Goal: Task Accomplishment & Management: Manage account settings

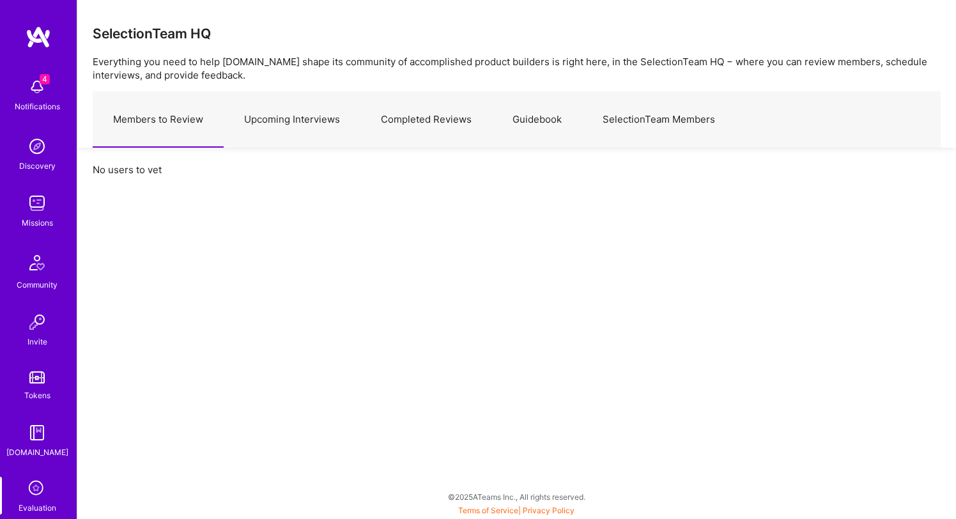
click at [293, 122] on link "Upcoming Interviews" at bounding box center [292, 120] width 137 height 56
click at [186, 122] on link "Members to Review" at bounding box center [158, 120] width 131 height 56
click at [293, 125] on link "Upcoming Interviews" at bounding box center [292, 120] width 137 height 56
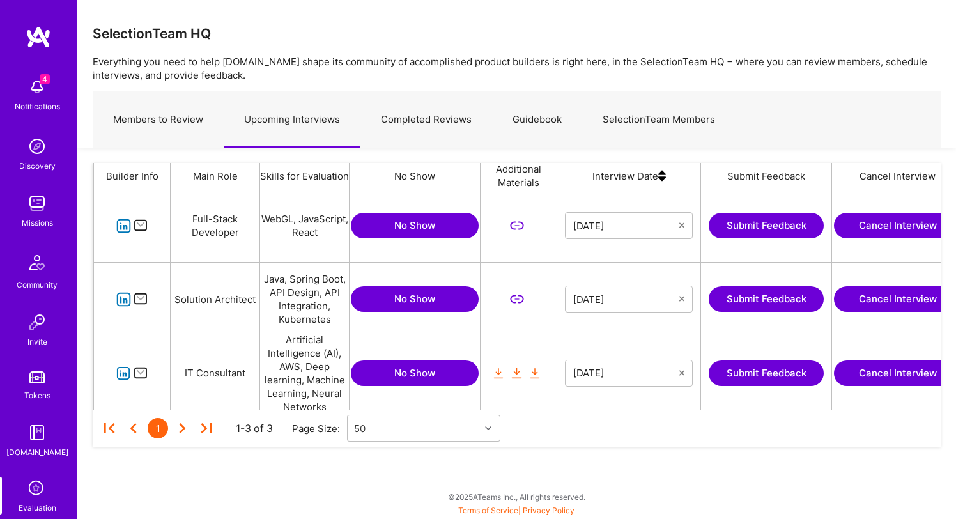
scroll to position [0, 141]
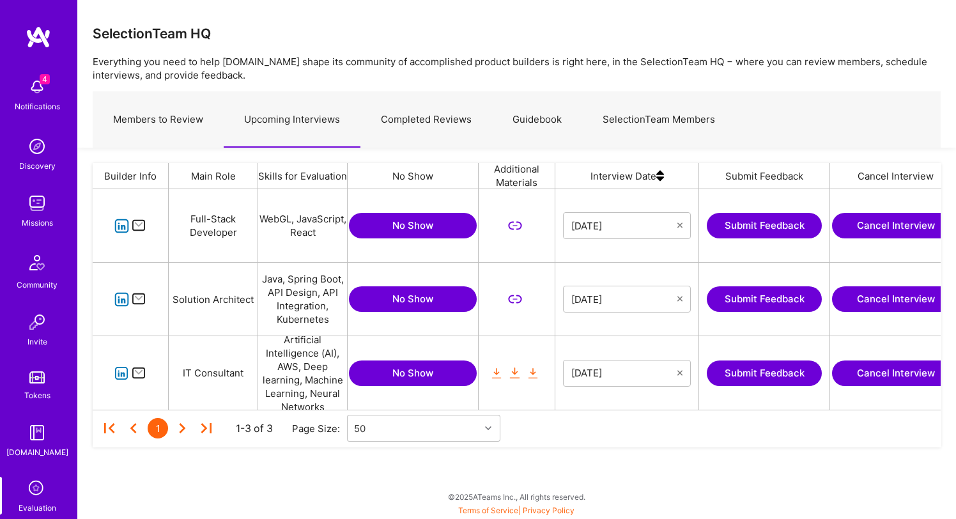
click at [535, 374] on icon "grid" at bounding box center [533, 372] width 15 height 15
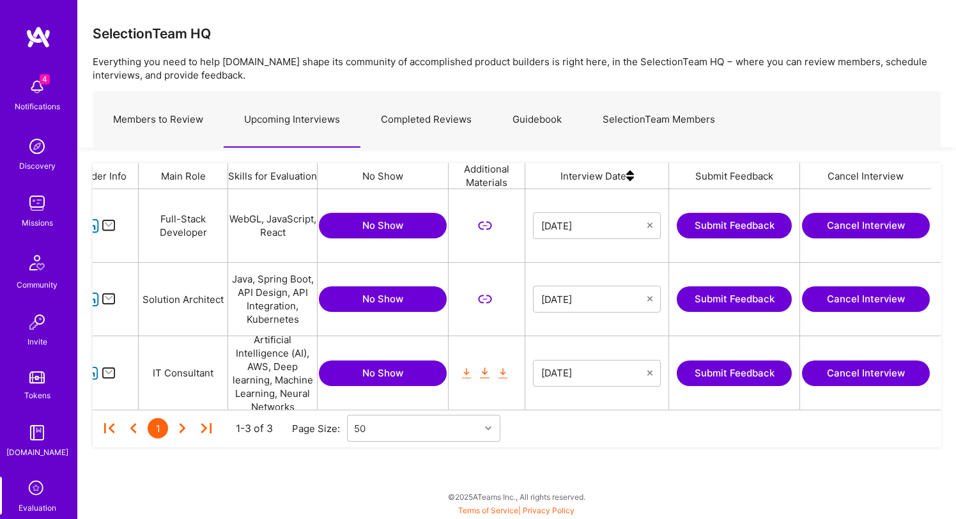
scroll to position [0, 0]
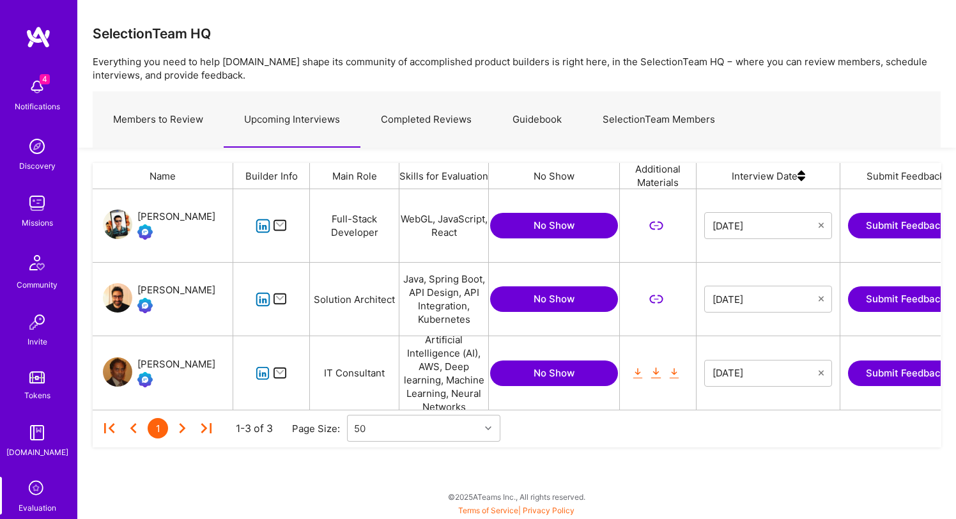
click at [158, 287] on div "[PERSON_NAME]" at bounding box center [176, 289] width 78 height 15
click at [179, 366] on div "[PERSON_NAME]" at bounding box center [176, 363] width 78 height 15
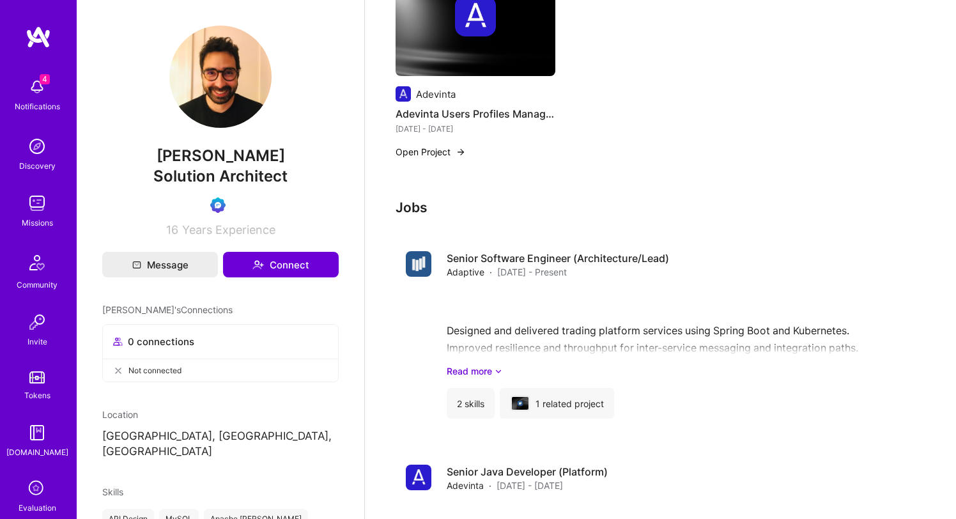
scroll to position [529, 0]
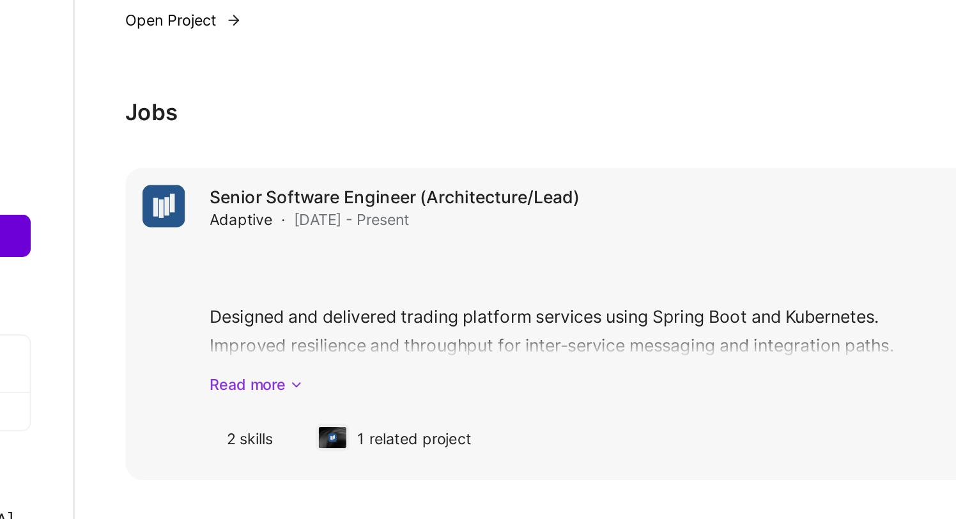
click at [470, 357] on link "Read more" at bounding box center [680, 353] width 469 height 13
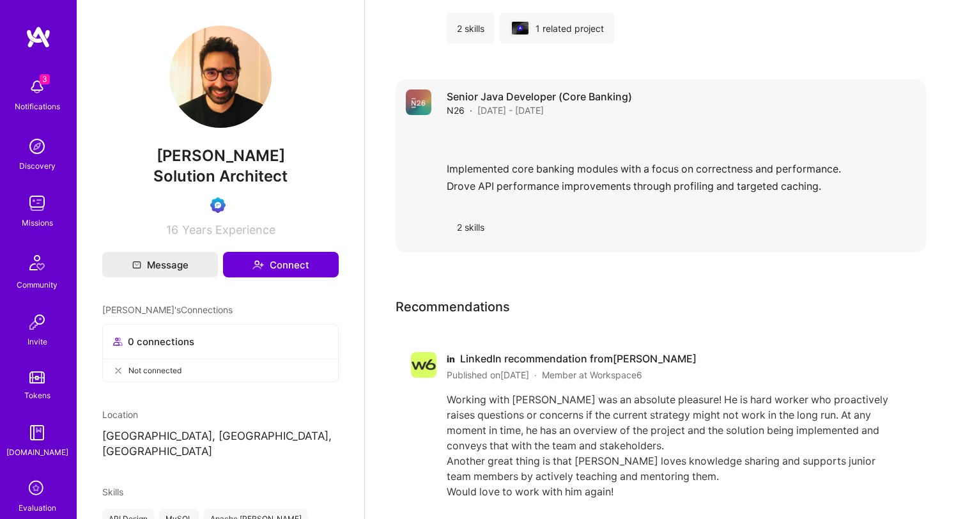
scroll to position [1143, 0]
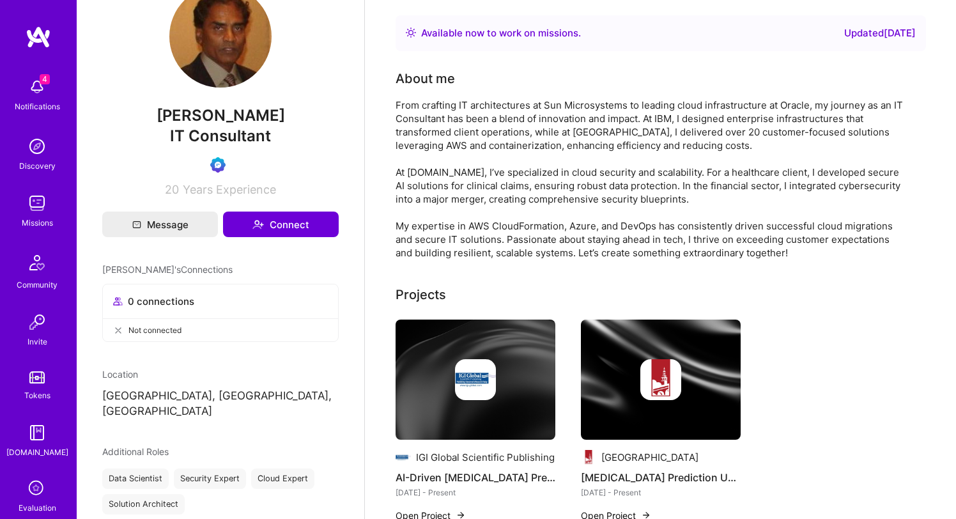
click at [42, 95] on img at bounding box center [37, 87] width 26 height 26
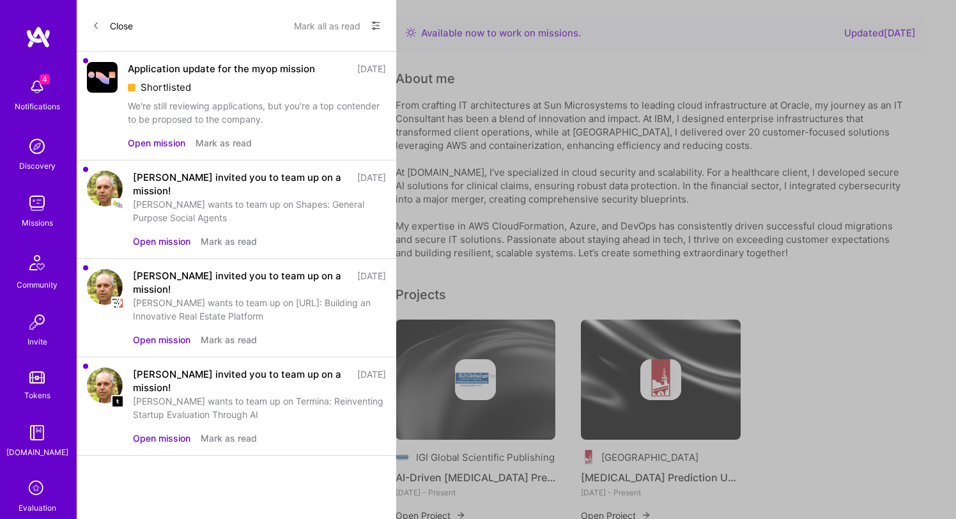
click at [153, 142] on button "Open mission" at bounding box center [156, 142] width 57 height 13
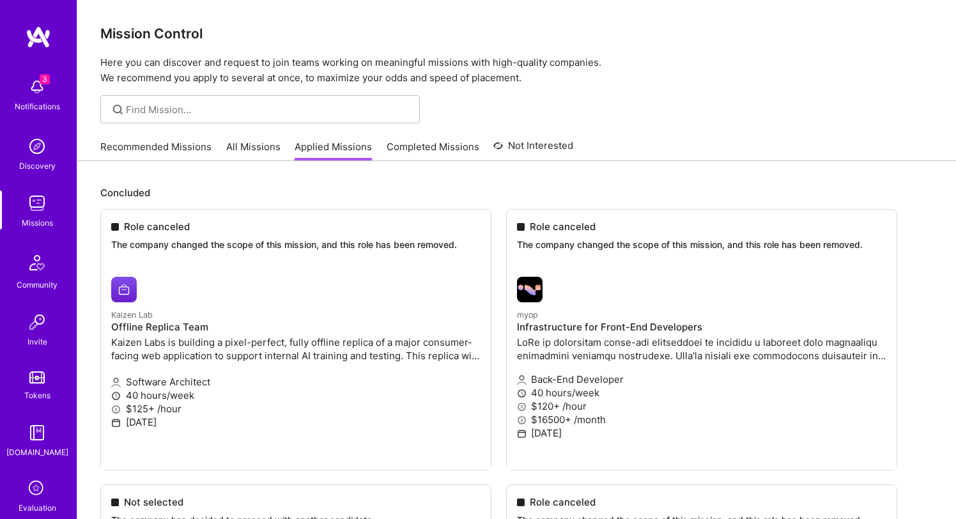
click at [254, 148] on link "All Missions" at bounding box center [253, 150] width 54 height 21
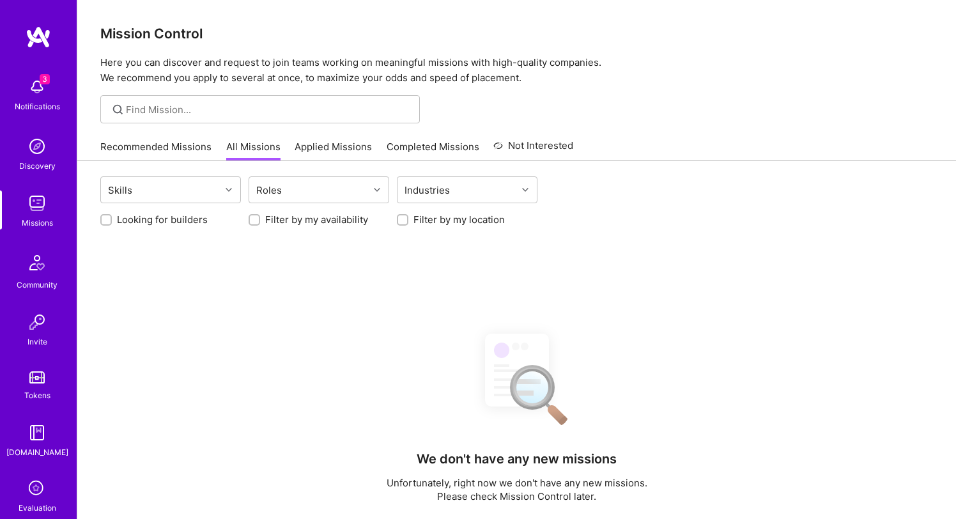
click at [435, 149] on link "Completed Missions" at bounding box center [432, 150] width 93 height 21
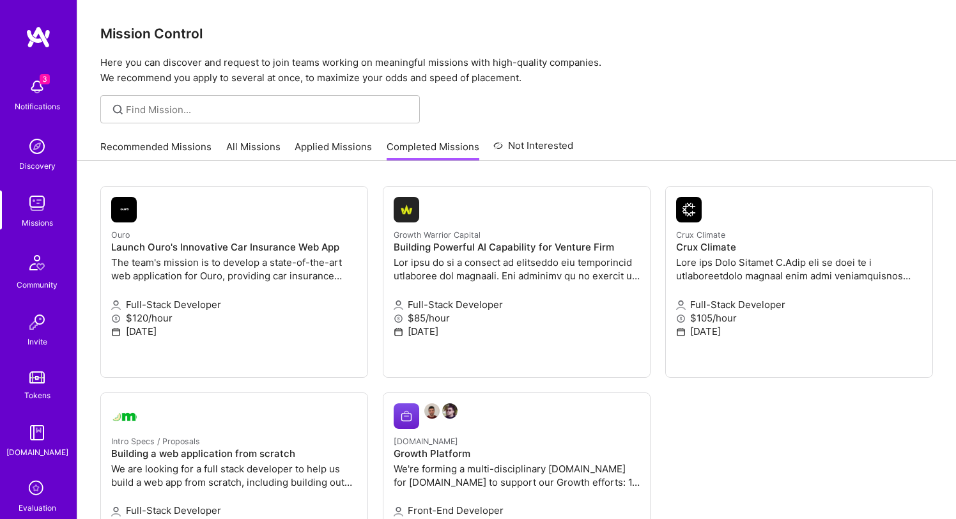
scroll to position [64, 0]
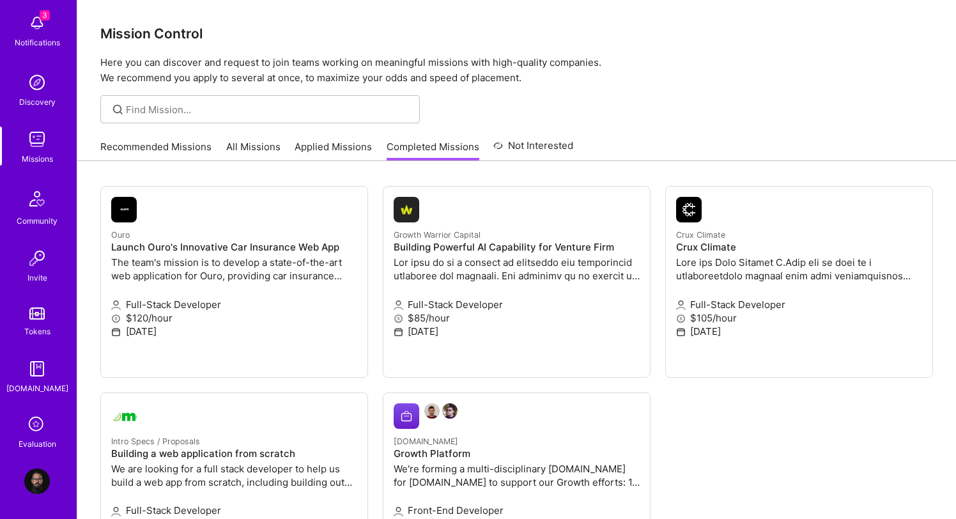
click at [36, 423] on icon at bounding box center [37, 425] width 24 height 24
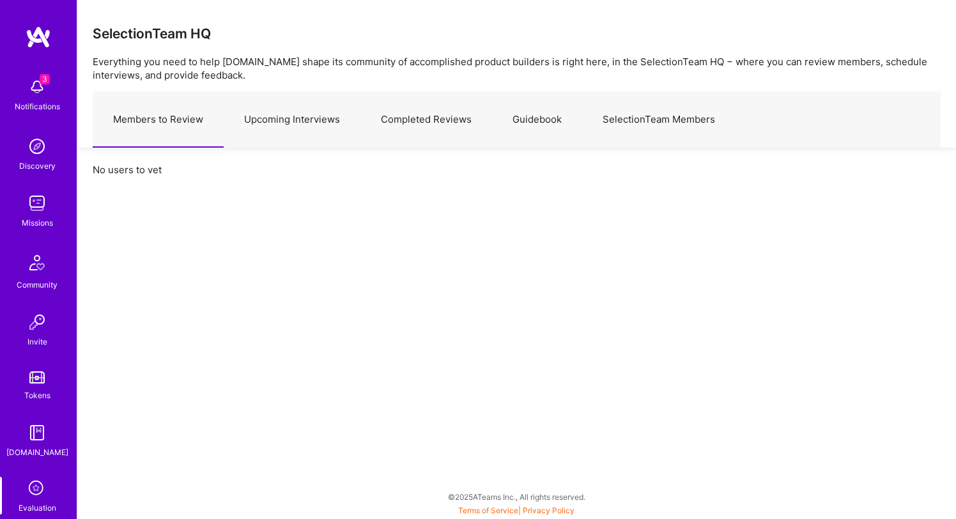
click at [311, 120] on link "Upcoming Interviews" at bounding box center [292, 120] width 137 height 56
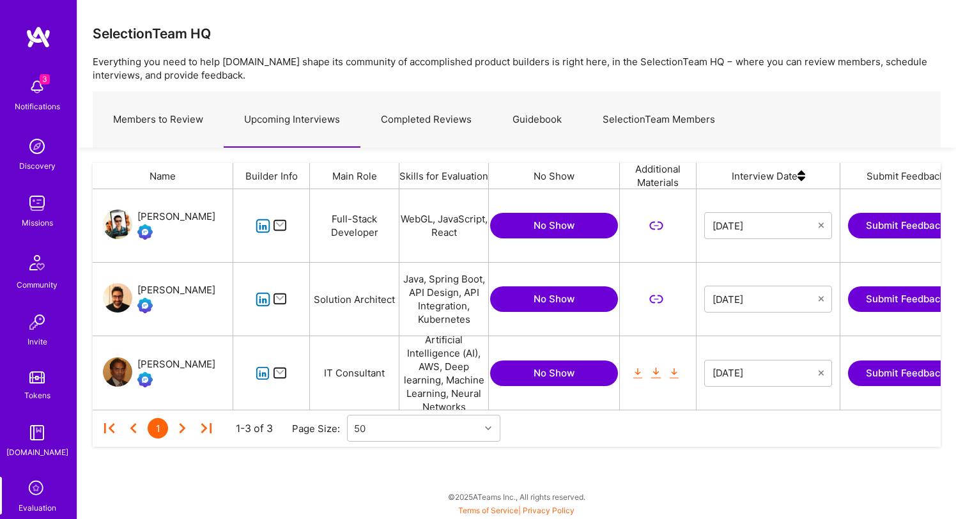
click at [173, 284] on div "[PERSON_NAME]" at bounding box center [176, 289] width 78 height 15
